Goal: Task Accomplishment & Management: Use online tool/utility

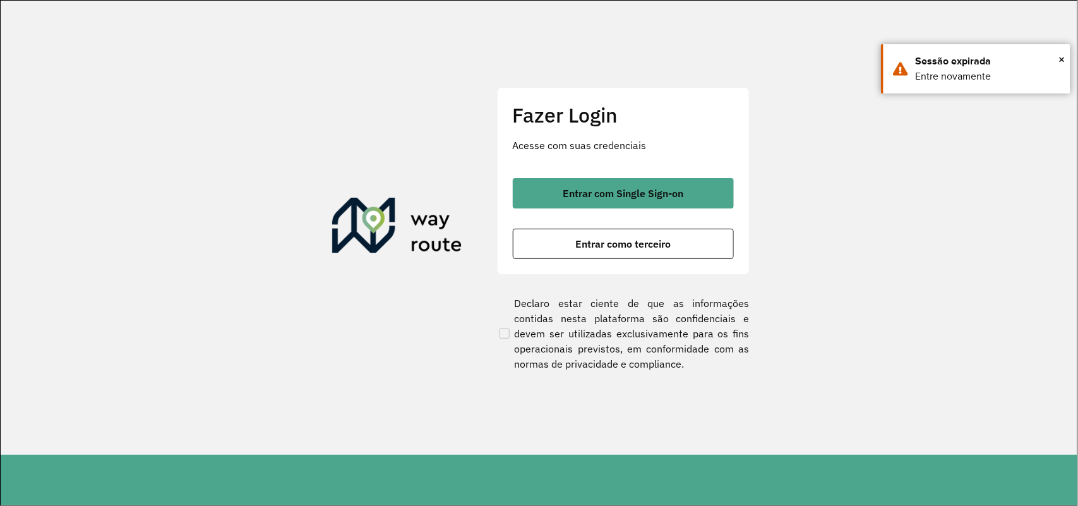
click at [602, 259] on div "Fazer Login Acesse com suas credenciais Entrar com Single Sign-on Entrar como t…" at bounding box center [623, 180] width 253 height 187
click at [610, 245] on span "Entrar como terceiro" at bounding box center [622, 244] width 95 height 10
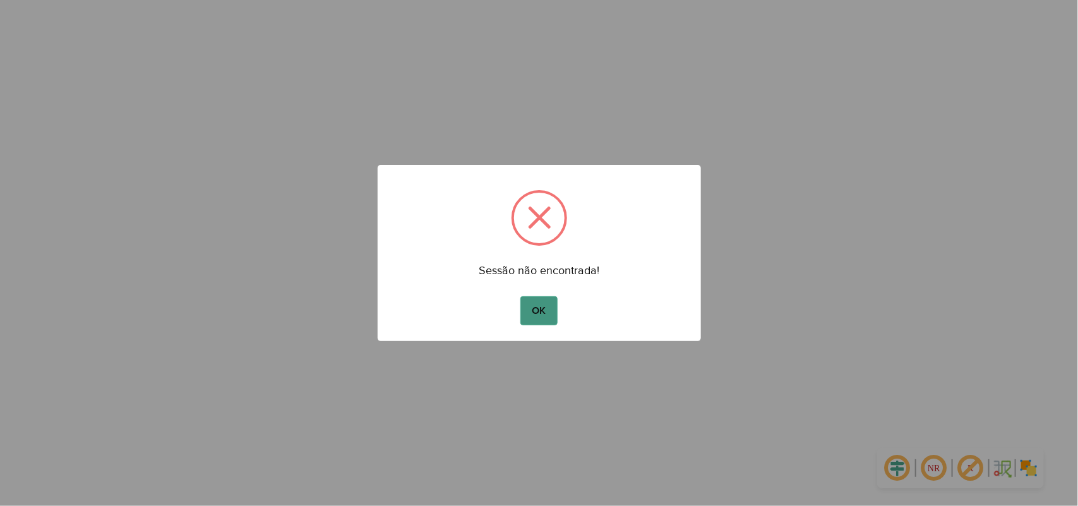
click at [537, 305] on button "OK" at bounding box center [538, 310] width 37 height 29
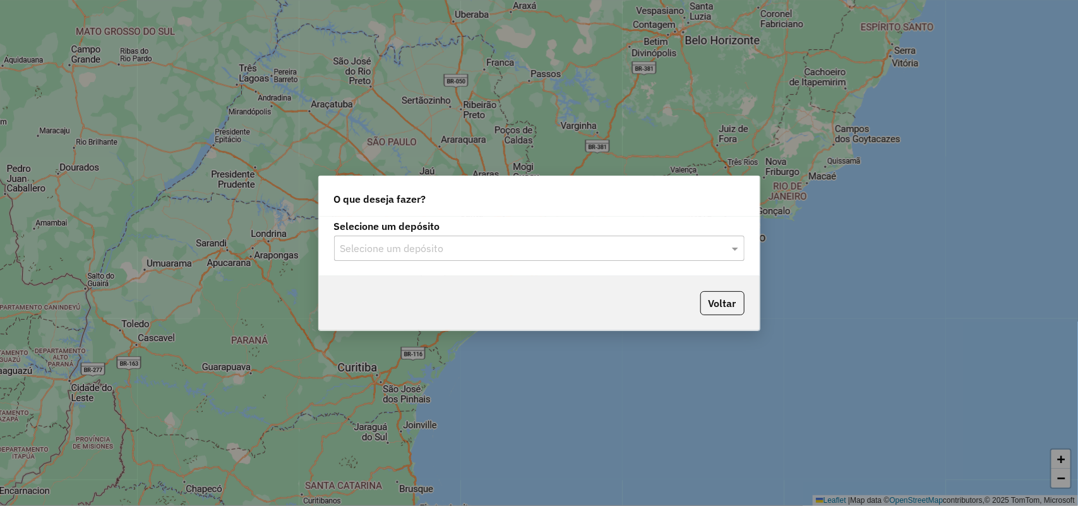
click at [536, 248] on input "text" at bounding box center [526, 248] width 373 height 15
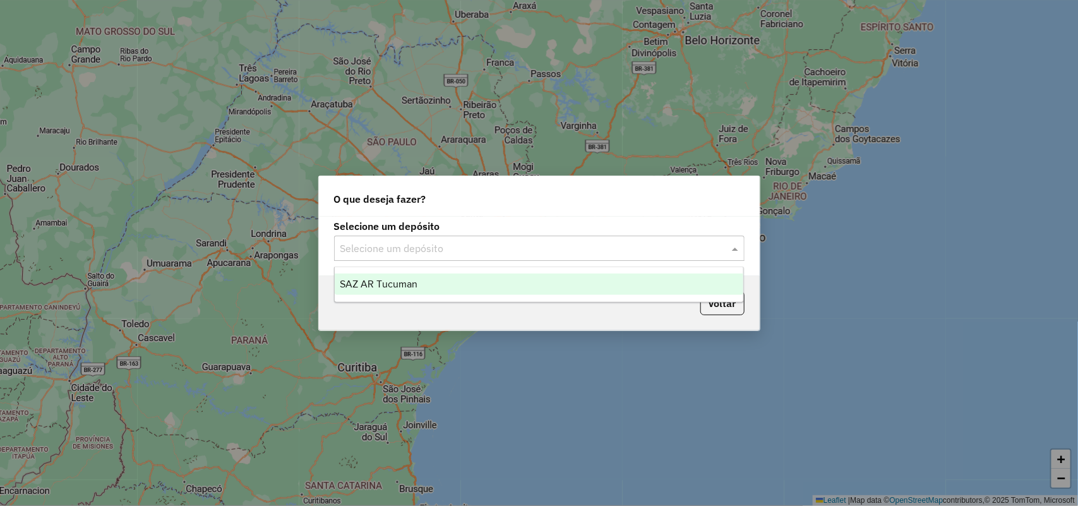
click at [532, 278] on div "SAZ AR Tucuman" at bounding box center [539, 283] width 409 height 21
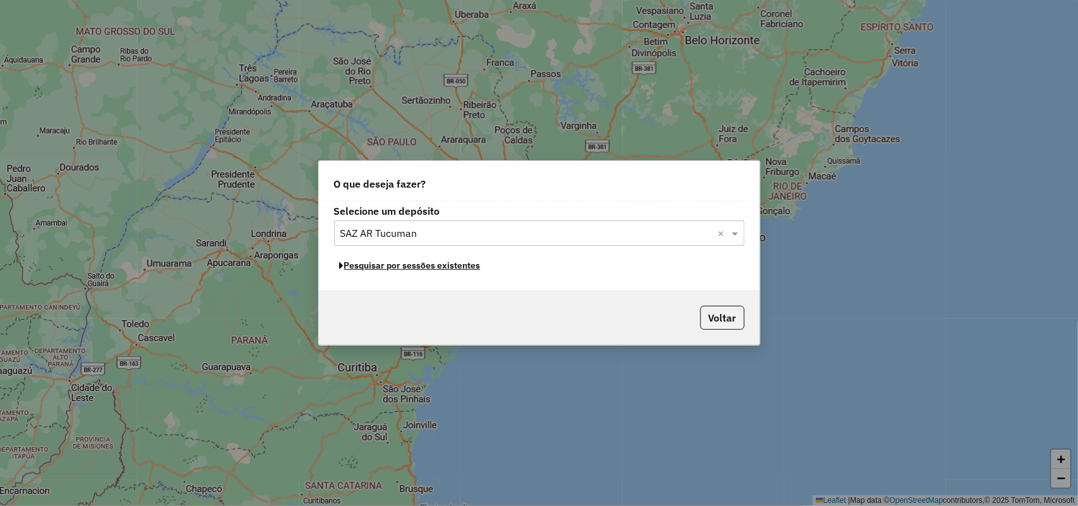
click at [462, 267] on button "Pesquisar por sessões existentes" at bounding box center [410, 266] width 152 height 20
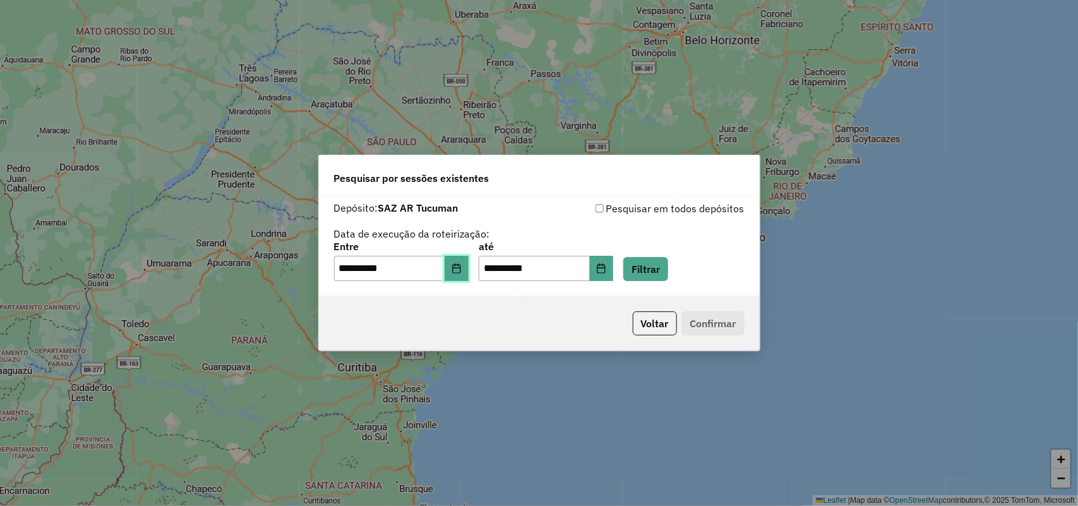
click at [462, 272] on icon "Choose Date" at bounding box center [457, 268] width 10 height 10
drag, startPoint x: 534, startPoint y: 349, endPoint x: 541, endPoint y: 349, distance: 6.9
click at [534, 349] on div "Voltar Confirmar" at bounding box center [539, 323] width 441 height 54
drag, startPoint x: 689, startPoint y: 289, endPoint x: 669, endPoint y: 273, distance: 24.8
click at [683, 287] on div "**********" at bounding box center [539, 246] width 441 height 100
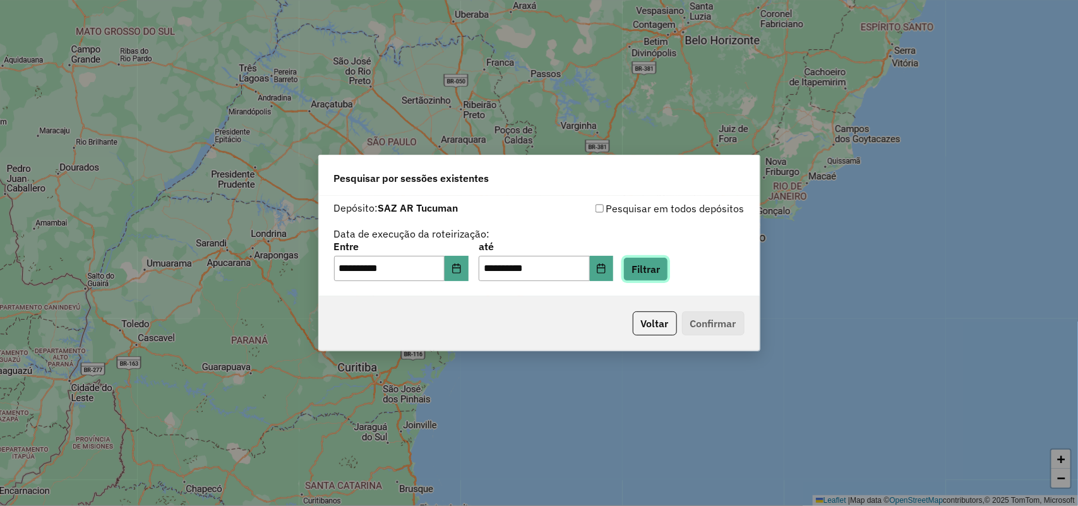
click at [668, 273] on button "Filtrar" at bounding box center [645, 269] width 45 height 24
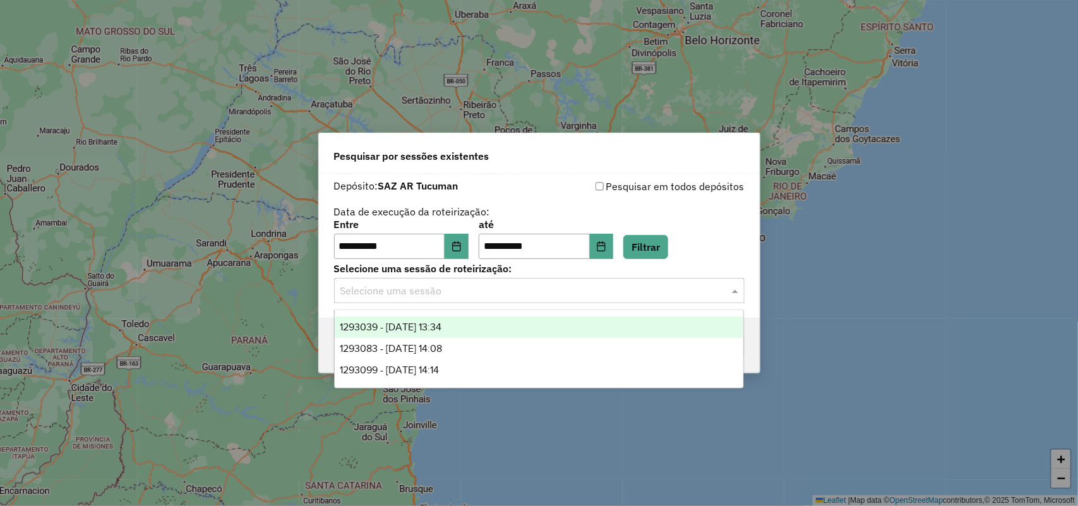
click at [390, 302] on div "Selecione uma sessão" at bounding box center [539, 290] width 410 height 25
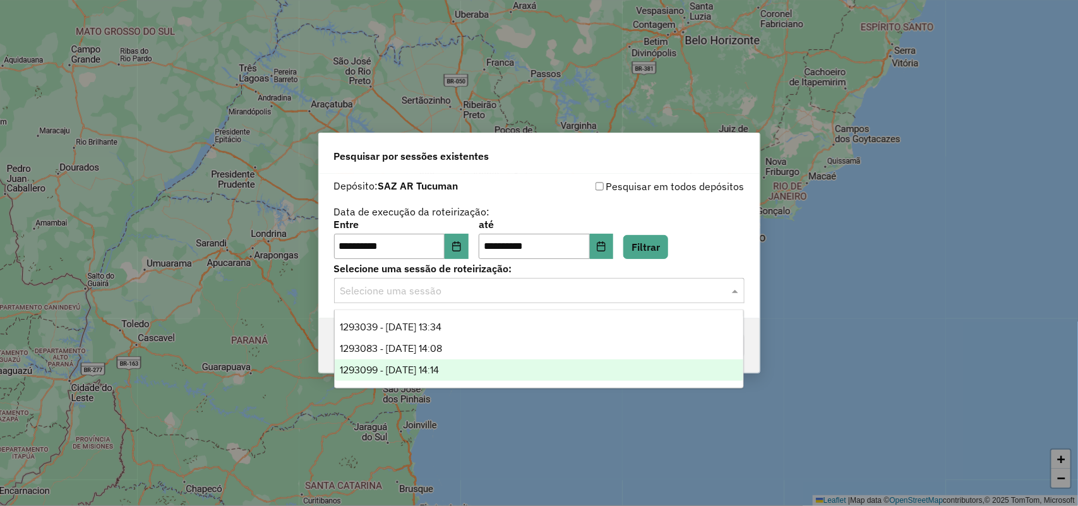
click at [398, 368] on span "1293099 - 13/10/2025 14:14" at bounding box center [389, 369] width 99 height 11
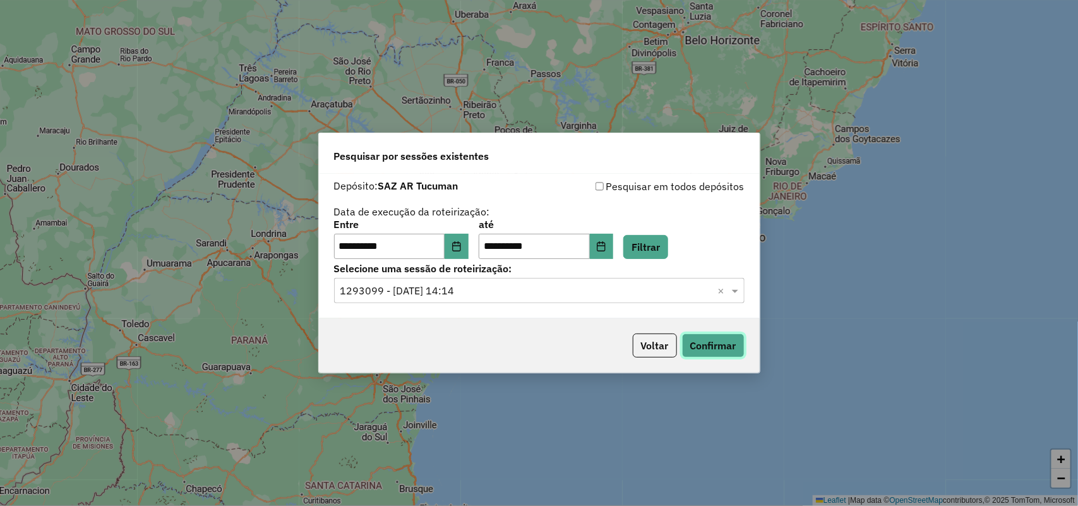
click at [720, 347] on button "Confirmar" at bounding box center [713, 345] width 63 height 24
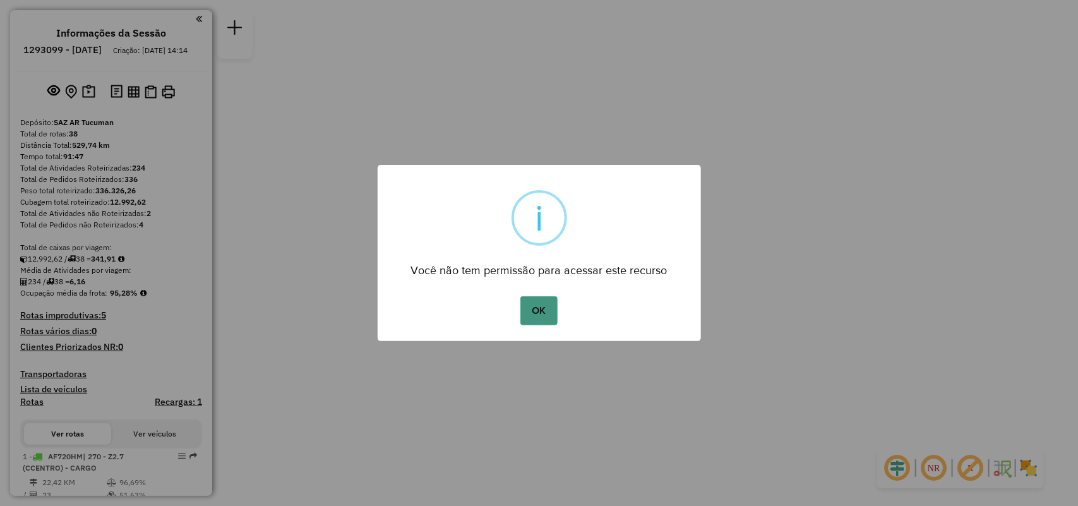
click at [537, 323] on button "OK" at bounding box center [538, 310] width 37 height 29
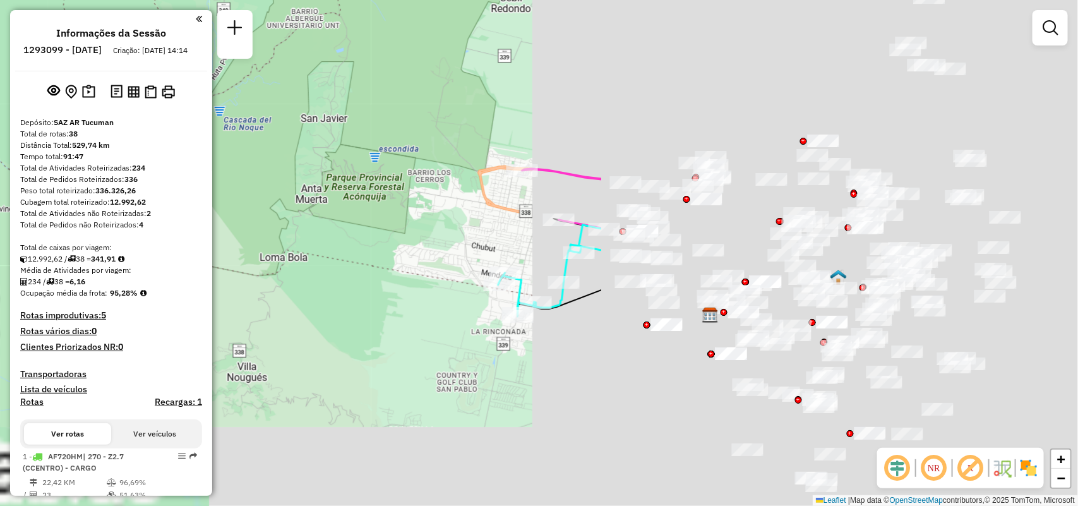
drag, startPoint x: 741, startPoint y: 317, endPoint x: 156, endPoint y: 163, distance: 604.8
click at [156, 163] on hb-router-mapa "Informações da Sessão 1293099 - [DATE] Criação: [DATE] 14:14 Depósito: SAZ AR T…" at bounding box center [539, 253] width 1078 height 506
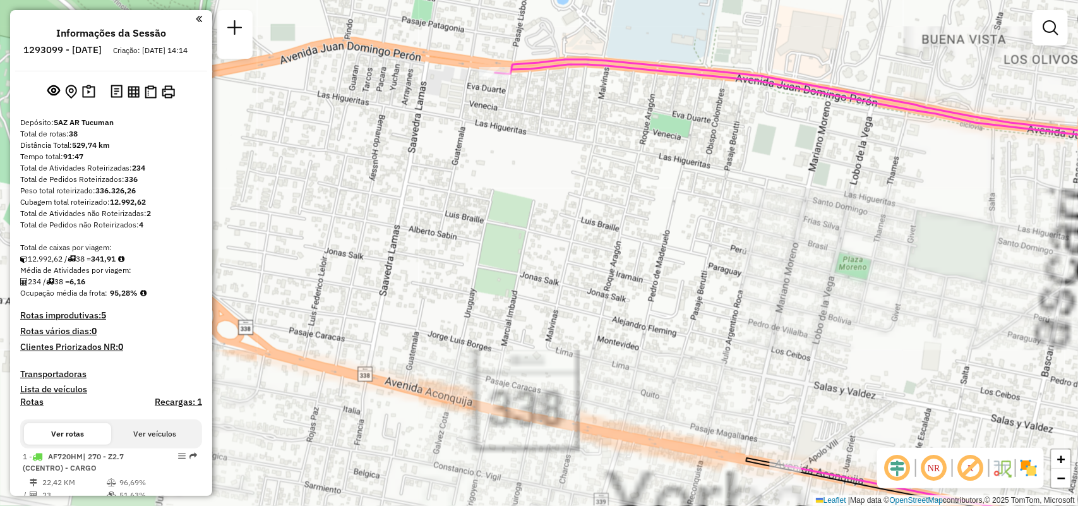
drag, startPoint x: 629, startPoint y: 191, endPoint x: 565, endPoint y: 107, distance: 105.0
click at [565, 107] on div "Janela de atendimento Grade de atendimento Capacidade Transportadoras Veículos …" at bounding box center [539, 253] width 1078 height 506
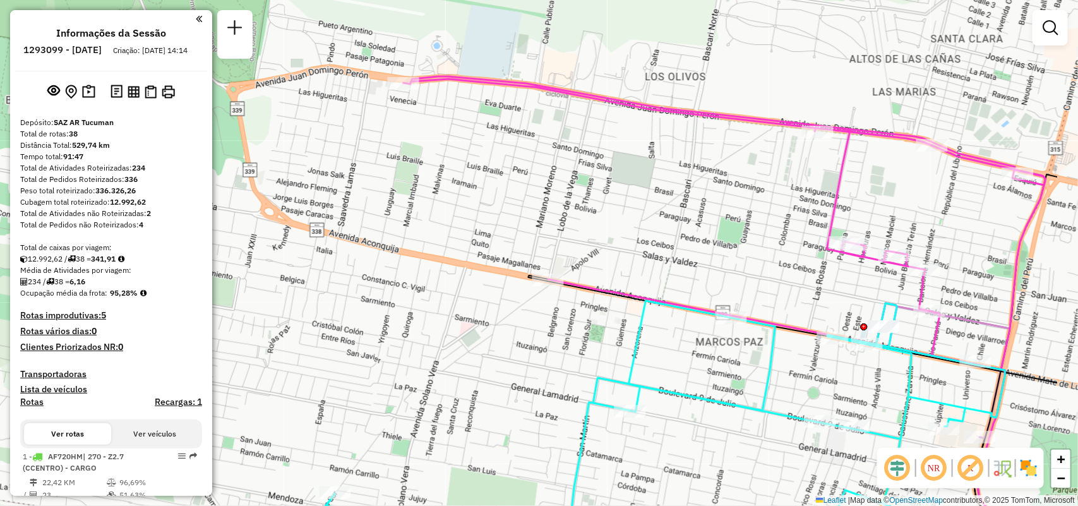
drag, startPoint x: 761, startPoint y: 328, endPoint x: 643, endPoint y: 328, distance: 118.1
click at [643, 328] on div "Rota 26 - Placa AF343JB 0000410814 - IP GIRASOL SRL Janela de atendimento Grade…" at bounding box center [539, 253] width 1078 height 506
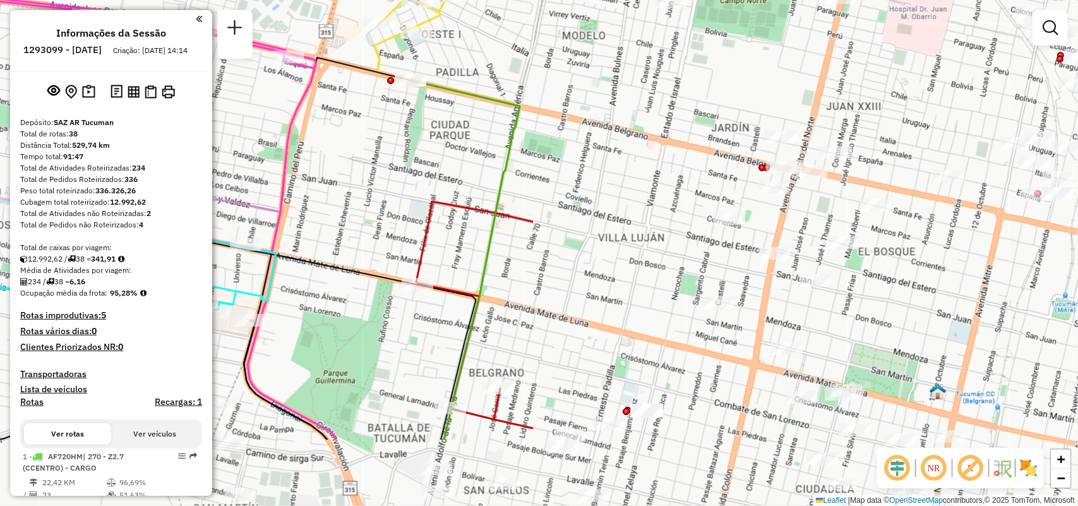
drag, startPoint x: 956, startPoint y: 417, endPoint x: 329, endPoint y: 301, distance: 637.2
click at [323, 301] on div "Janela de atendimento Grade de atendimento Capacidade Transportadoras Veículos …" at bounding box center [539, 253] width 1078 height 506
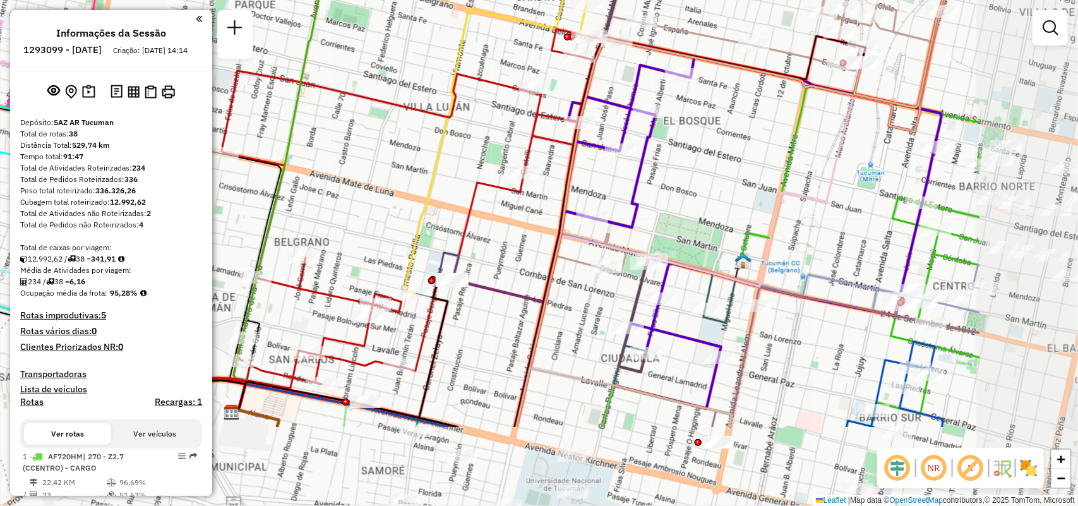
drag, startPoint x: 682, startPoint y: 286, endPoint x: 476, endPoint y: 157, distance: 243.7
click at [476, 157] on div "Janela de atendimento Grade de atendimento Capacidade Transportadoras Veículos …" at bounding box center [539, 253] width 1078 height 506
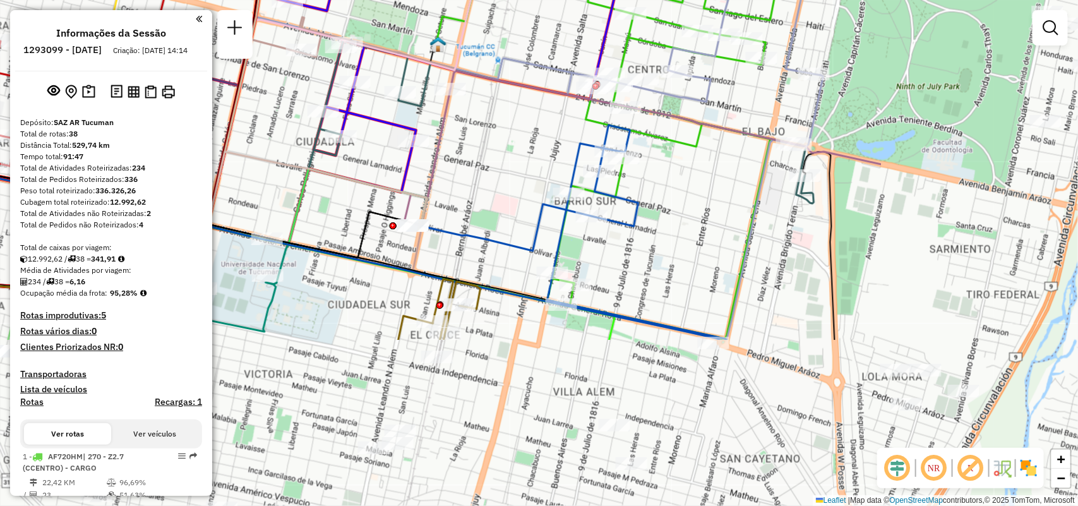
drag, startPoint x: 836, startPoint y: 262, endPoint x: 578, endPoint y: 149, distance: 280.8
click at [529, 49] on div "Janela de atendimento Grade de atendimento Capacidade Transportadoras Veículos …" at bounding box center [539, 253] width 1078 height 506
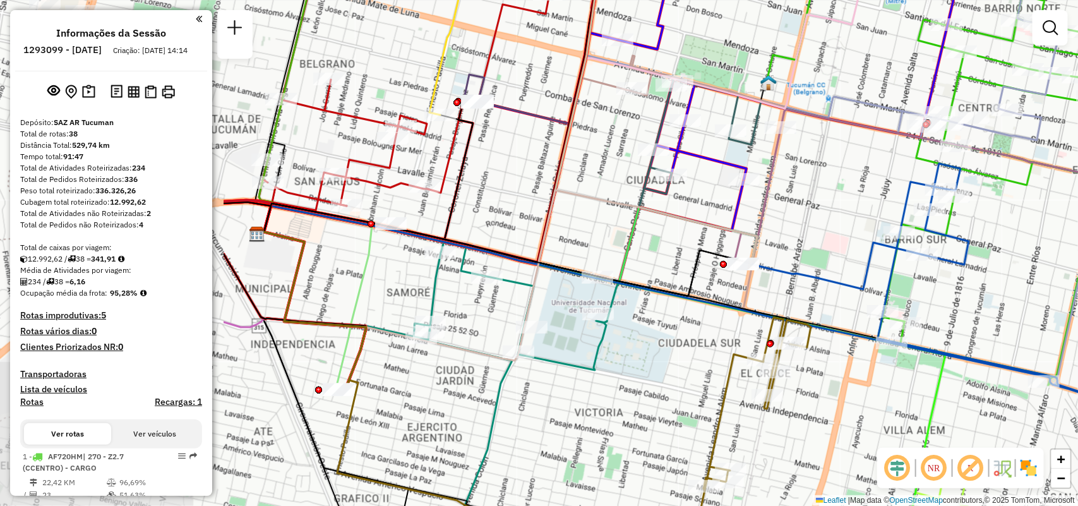
drag, startPoint x: 752, startPoint y: 335, endPoint x: 1040, endPoint y: 330, distance: 288.0
click at [1077, 359] on div "Janela de atendimento Grade de atendimento Capacidade Transportadoras Veículos …" at bounding box center [539, 253] width 1078 height 506
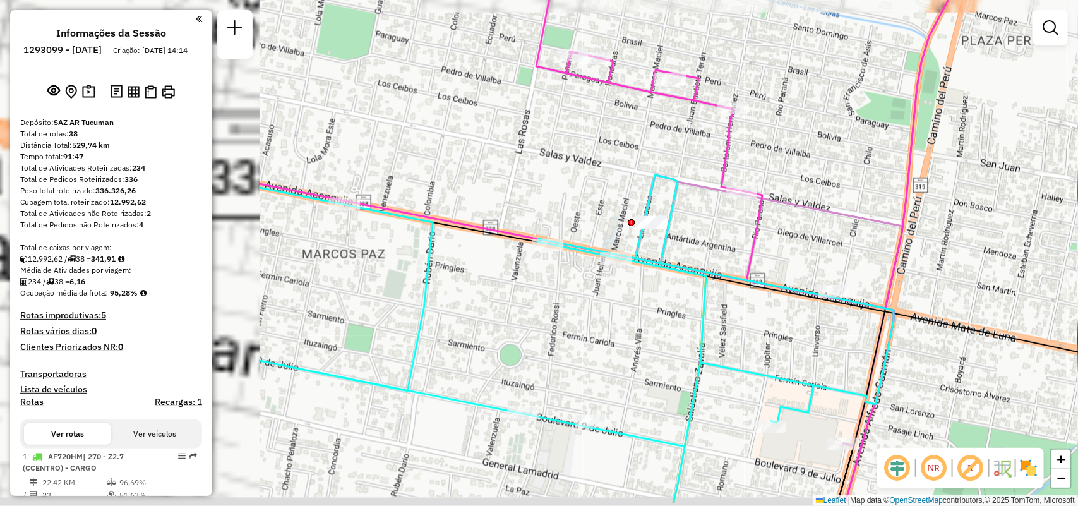
drag, startPoint x: 1027, startPoint y: 285, endPoint x: 1053, endPoint y: 279, distance: 27.3
click at [1053, 279] on div "Rota 14 - Placa AF343JC 0000409140 - CASTRO [PERSON_NAME] de atendimento Grade …" at bounding box center [539, 253] width 1078 height 506
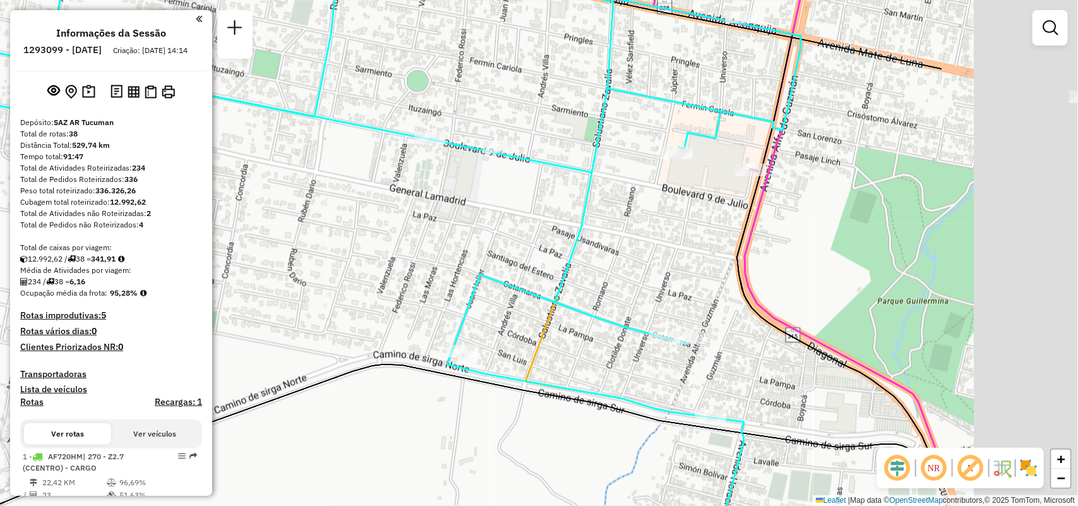
drag, startPoint x: 1042, startPoint y: 304, endPoint x: 798, endPoint y: 286, distance: 245.0
click at [798, 286] on div "Rota 14 - Placa AF343JC 0000409140 - CASTRO [PERSON_NAME] de atendimento Grade …" at bounding box center [539, 253] width 1078 height 506
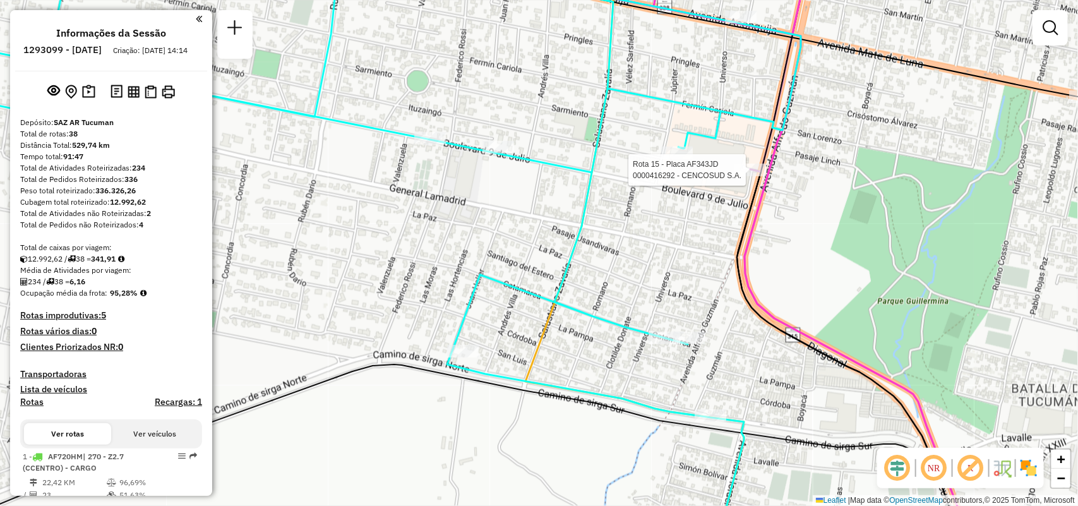
select select "**********"
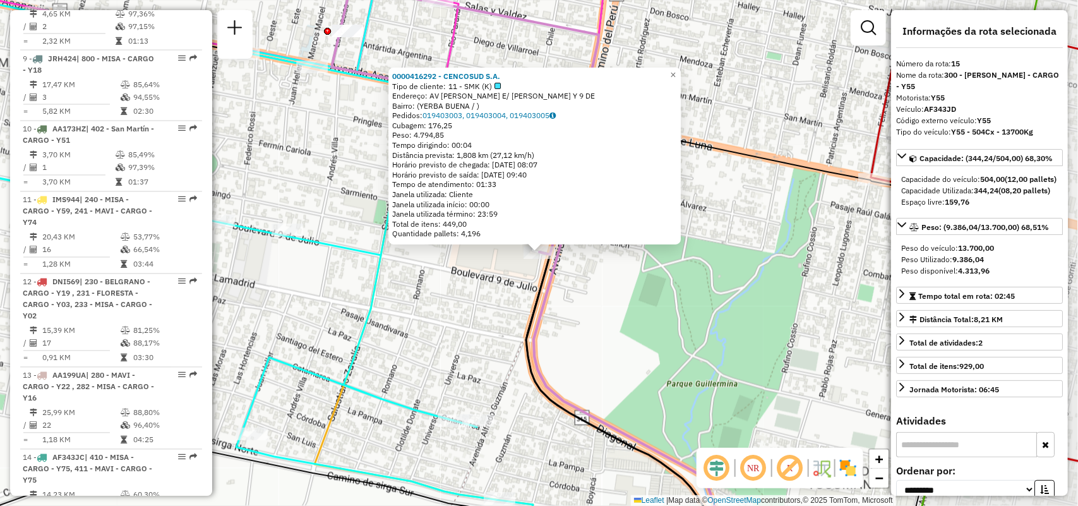
scroll to position [1520, 0]
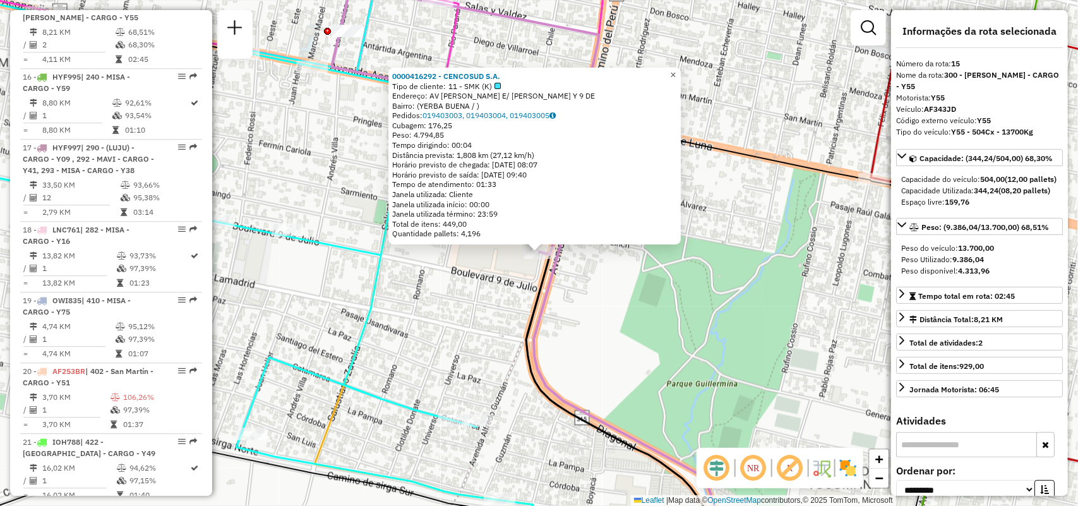
click at [676, 69] on span "×" at bounding box center [674, 74] width 6 height 11
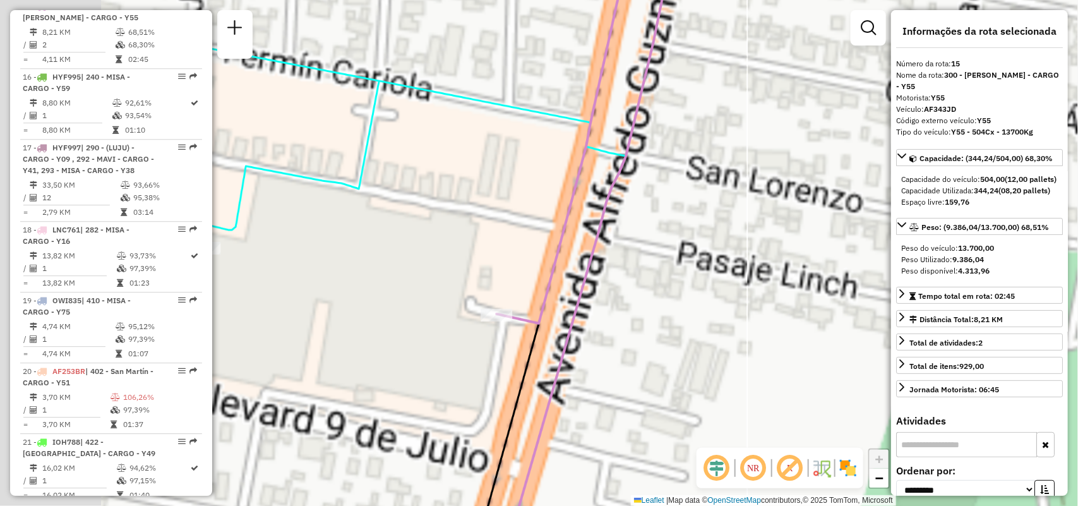
drag, startPoint x: 717, startPoint y: 215, endPoint x: 896, endPoint y: 171, distance: 183.7
click at [935, 161] on hb-router-mapa "Informações da Sessão 1293099 - [DATE] Criação: [DATE] 14:14 Depósito: SAZ AR T…" at bounding box center [539, 253] width 1078 height 506
